Goal: Information Seeking & Learning: Learn about a topic

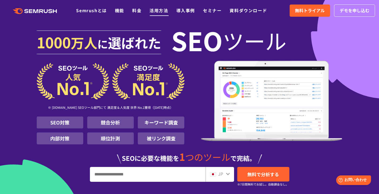
click at [152, 11] on link "活用方法" at bounding box center [158, 10] width 19 height 6
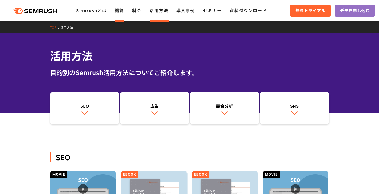
click at [118, 12] on link "機能" at bounding box center [119, 10] width 9 height 6
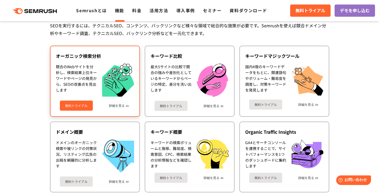
scroll to position [128, 0]
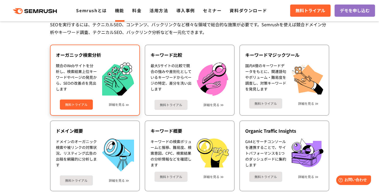
click at [92, 68] on div "競合のWebサイトを分析し、検索結果上位キーワードやページの発見から、SEOの改善点を見出します" at bounding box center [76, 79] width 41 height 33
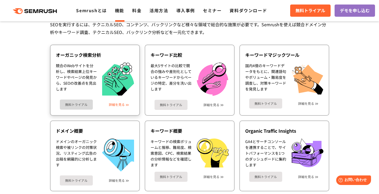
click at [120, 104] on link "詳細を見る" at bounding box center [117, 105] width 16 height 4
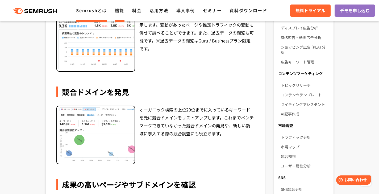
scroll to position [239, 0]
click at [98, 12] on link "Semrushとは" at bounding box center [91, 10] width 31 height 6
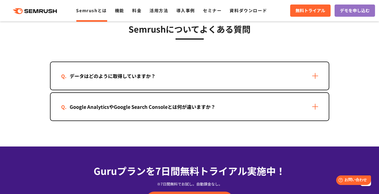
scroll to position [1088, 0]
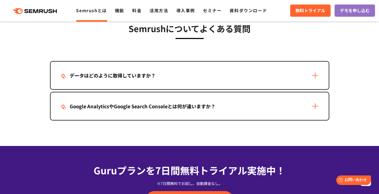
click at [168, 74] on div "データはどのように取得していますか？" at bounding box center [189, 76] width 278 height 28
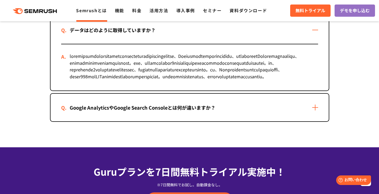
click at [167, 120] on div "Google AnalyticsやGoogle Search Consoleとは何が違いますか？" at bounding box center [189, 108] width 278 height 28
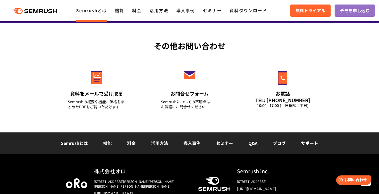
scroll to position [1393, 0]
